Goal: Task Accomplishment & Management: Manage account settings

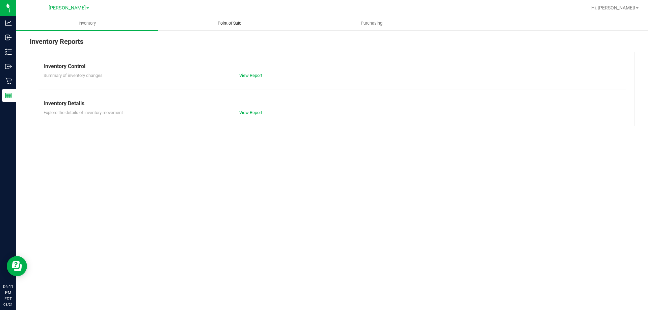
click at [233, 23] on span "Point of Sale" at bounding box center [230, 23] width 42 height 6
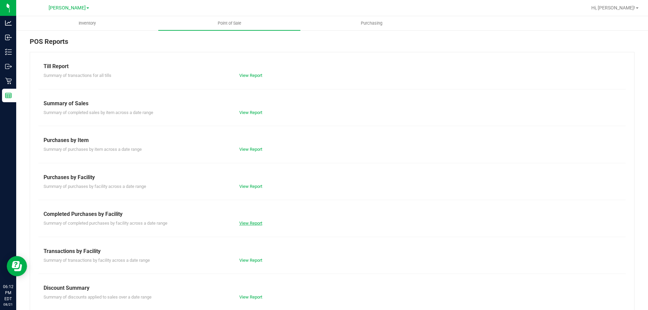
click at [255, 223] on link "View Report" at bounding box center [250, 223] width 23 height 5
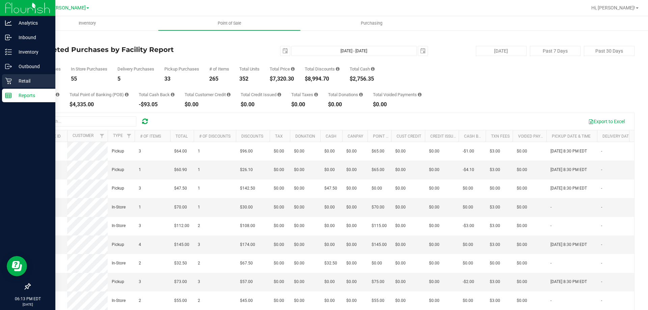
click at [9, 79] on icon at bounding box center [8, 81] width 6 height 6
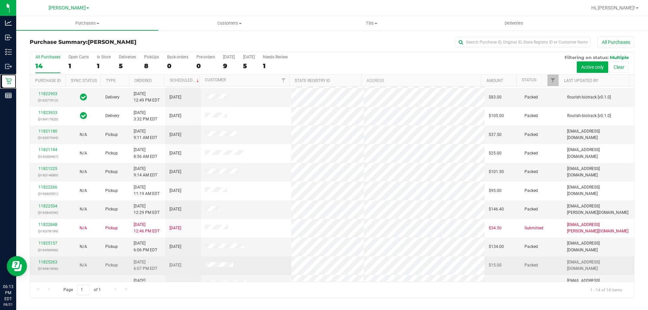
scroll to position [66, 0]
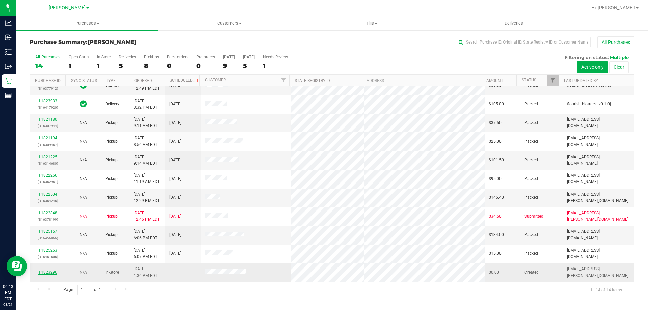
click at [48, 272] on link "11823296" at bounding box center [48, 272] width 19 height 5
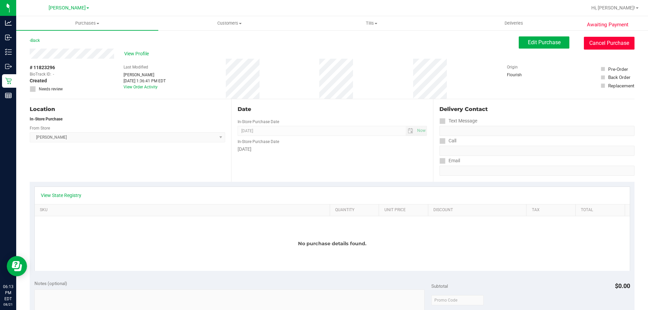
click at [604, 40] on button "Cancel Purchase" at bounding box center [609, 43] width 51 height 13
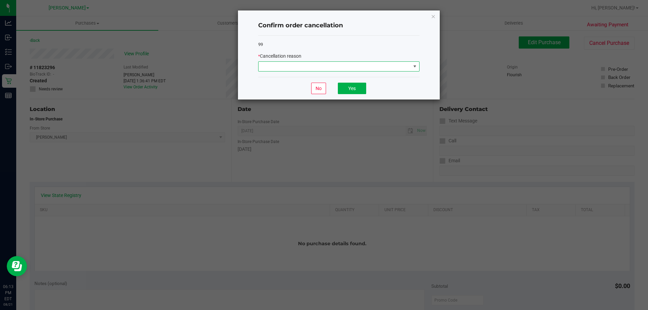
click at [301, 68] on span at bounding box center [335, 66] width 152 height 9
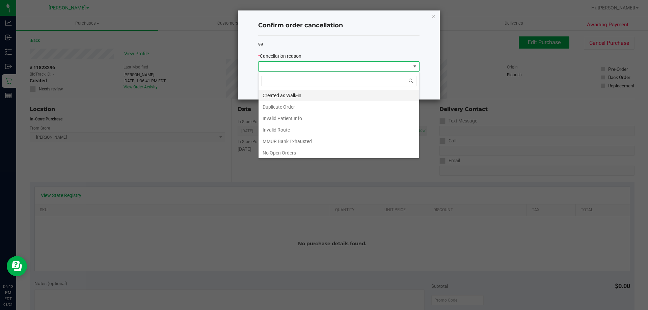
click at [292, 96] on li "Created as Walk-in" at bounding box center [339, 95] width 161 height 11
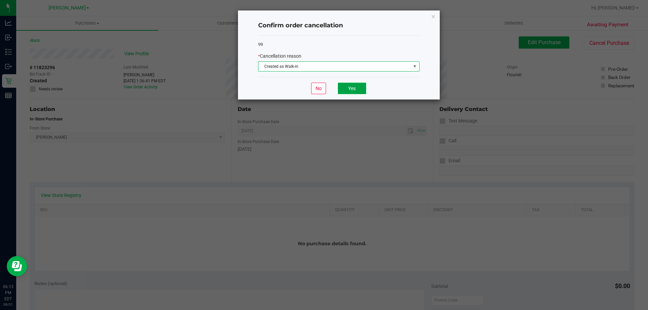
click at [348, 86] on button "Yes" at bounding box center [352, 88] width 28 height 11
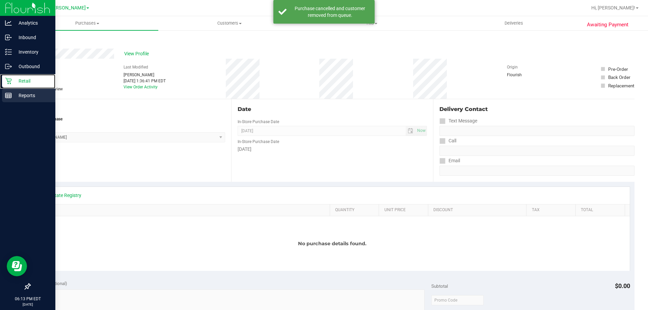
drag, startPoint x: 26, startPoint y: 82, endPoint x: 35, endPoint y: 100, distance: 20.2
click at [26, 83] on p "Retail" at bounding box center [32, 81] width 41 height 8
